Goal: Navigation & Orientation: Understand site structure

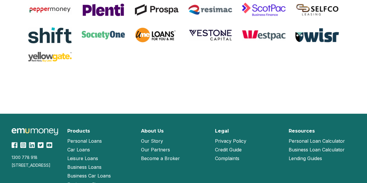
scroll to position [1309, 0]
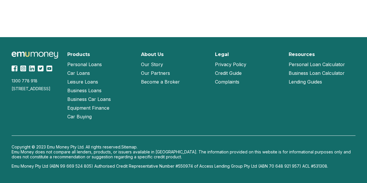
click at [150, 66] on link "Our Story" at bounding box center [152, 64] width 22 height 9
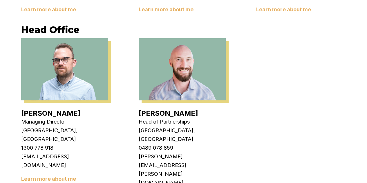
scroll to position [1059, 0]
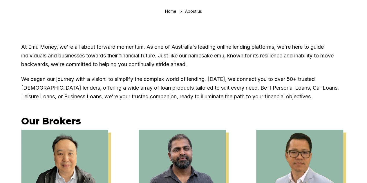
scroll to position [0, 0]
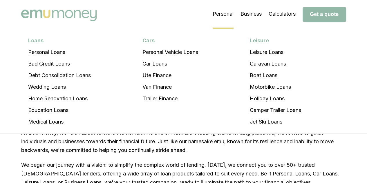
click at [227, 14] on li "Personal Loans Personal Loans Bad Credit Loans Debt Consolidation Loans Wedding…" at bounding box center [223, 14] width 21 height 29
click at [66, 14] on img at bounding box center [59, 16] width 76 height 12
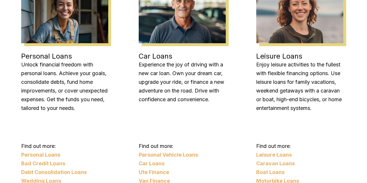
scroll to position [512, 0]
